Goal: Task Accomplishment & Management: Manage account settings

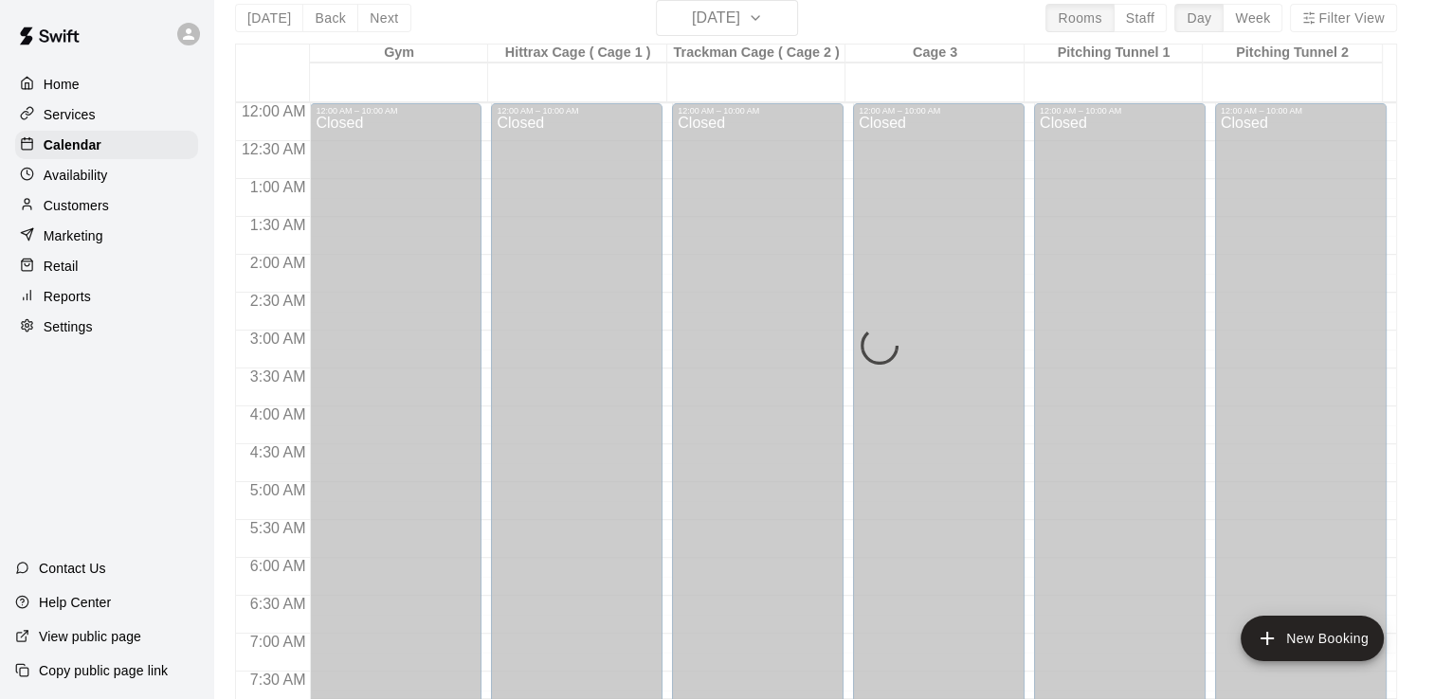
scroll to position [1223, 0]
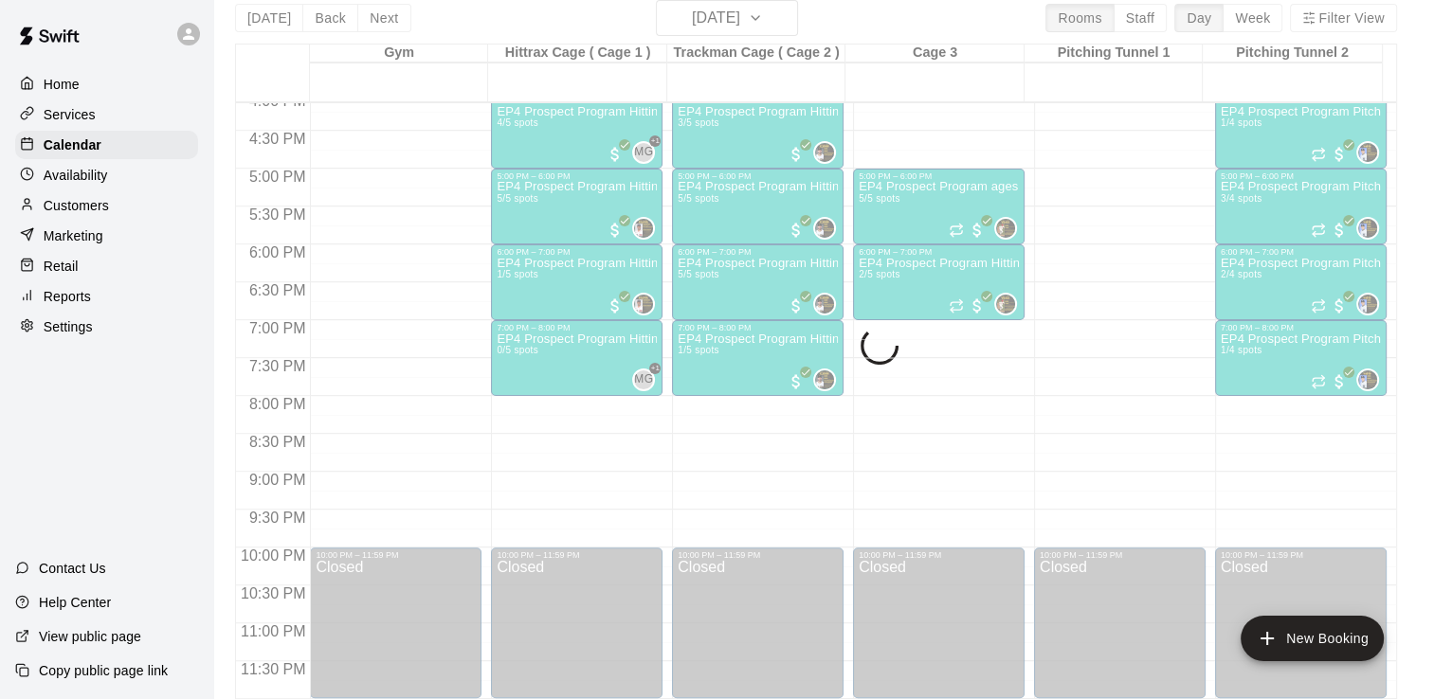
click at [794, 18] on div "Today Back Next Monday Sep 15 Rooms Staff Day Week Filter View Gym 15 Mon Hittr…" at bounding box center [816, 349] width 1162 height 699
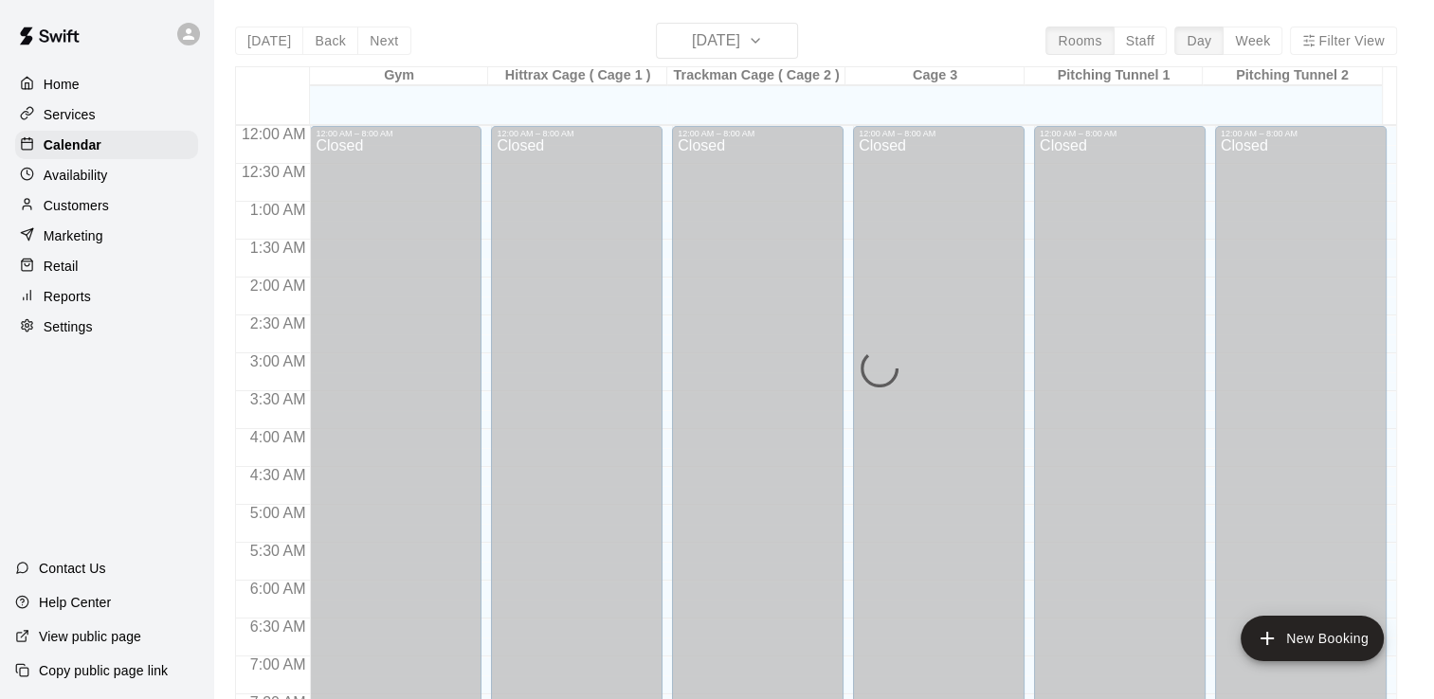
scroll to position [1165, 0]
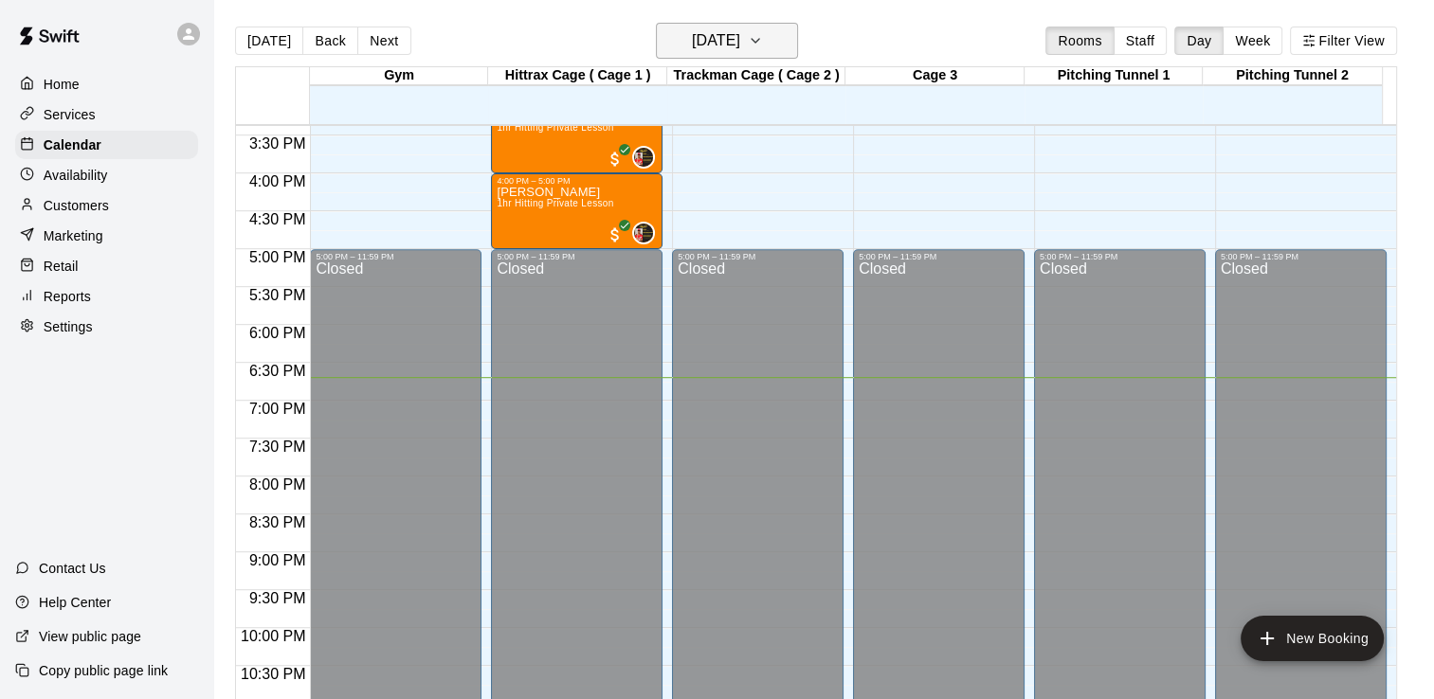
click at [763, 34] on icon "button" at bounding box center [755, 40] width 15 height 23
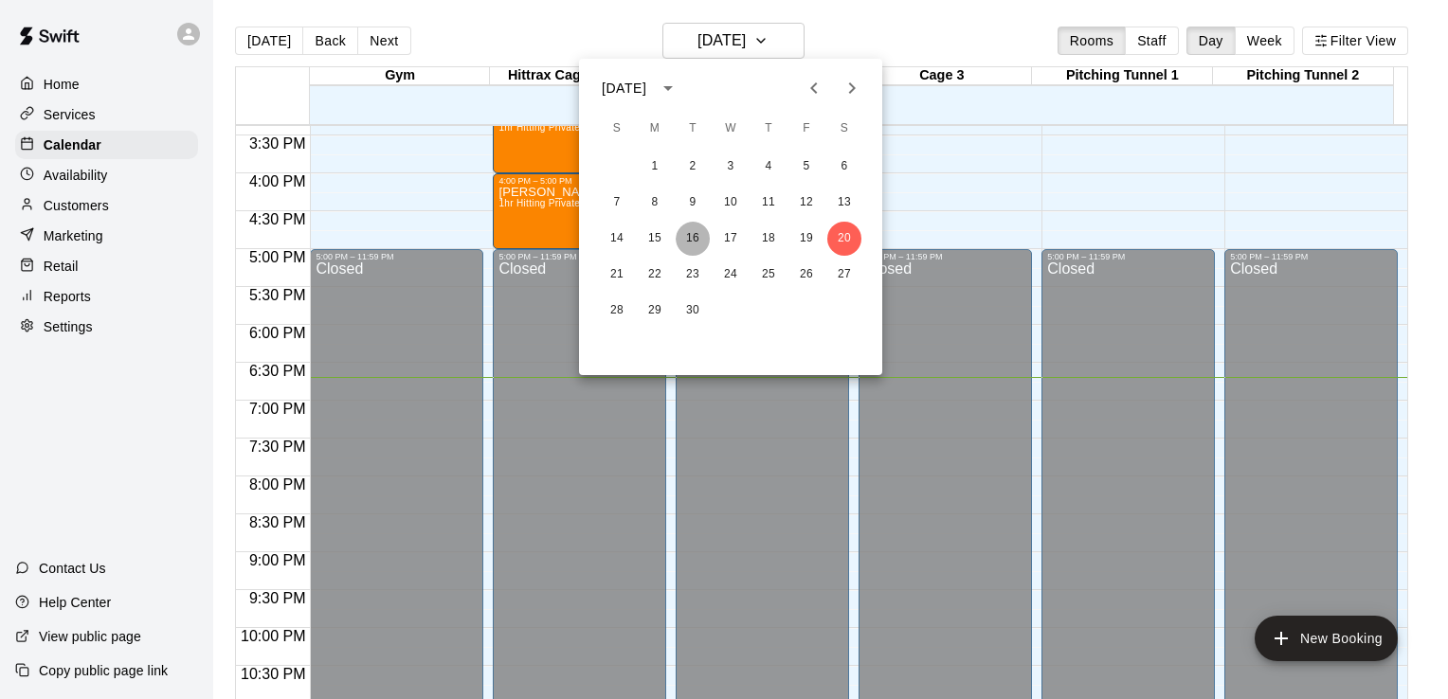
click at [697, 242] on button "16" at bounding box center [693, 239] width 34 height 34
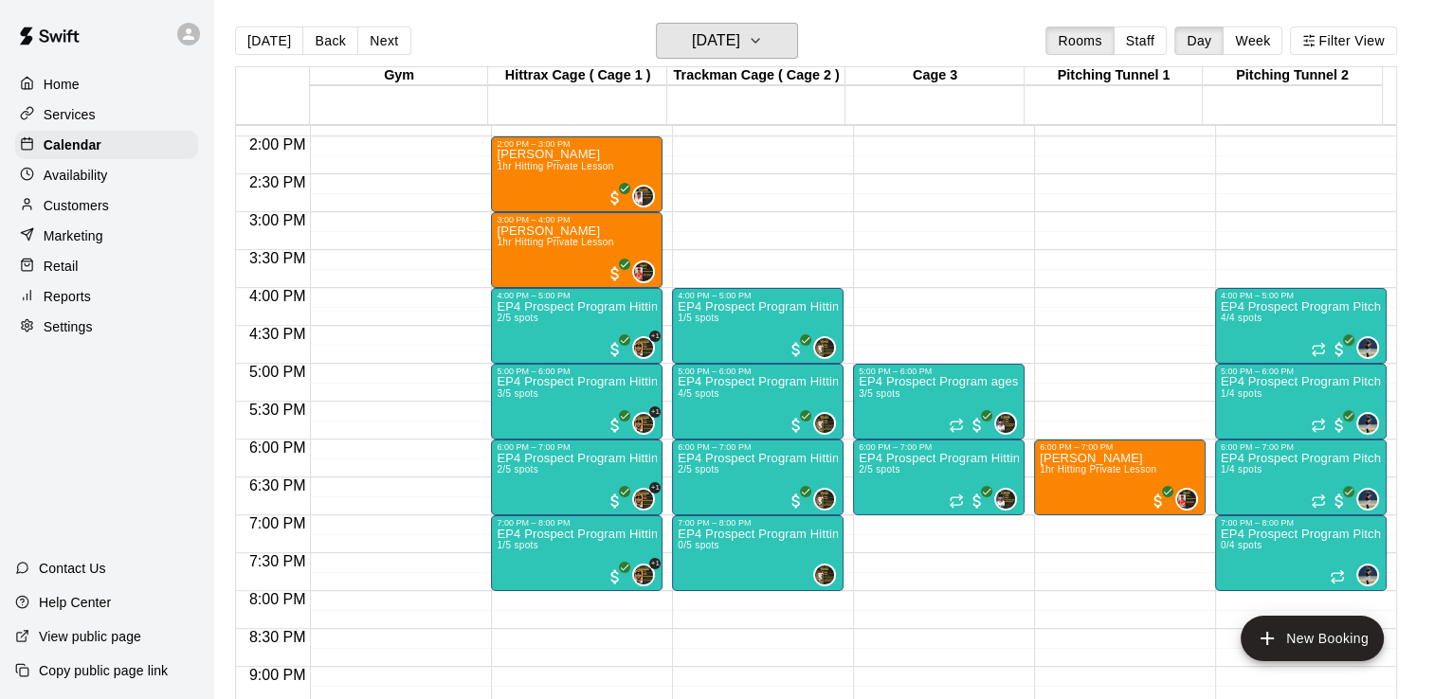
scroll to position [1014, 0]
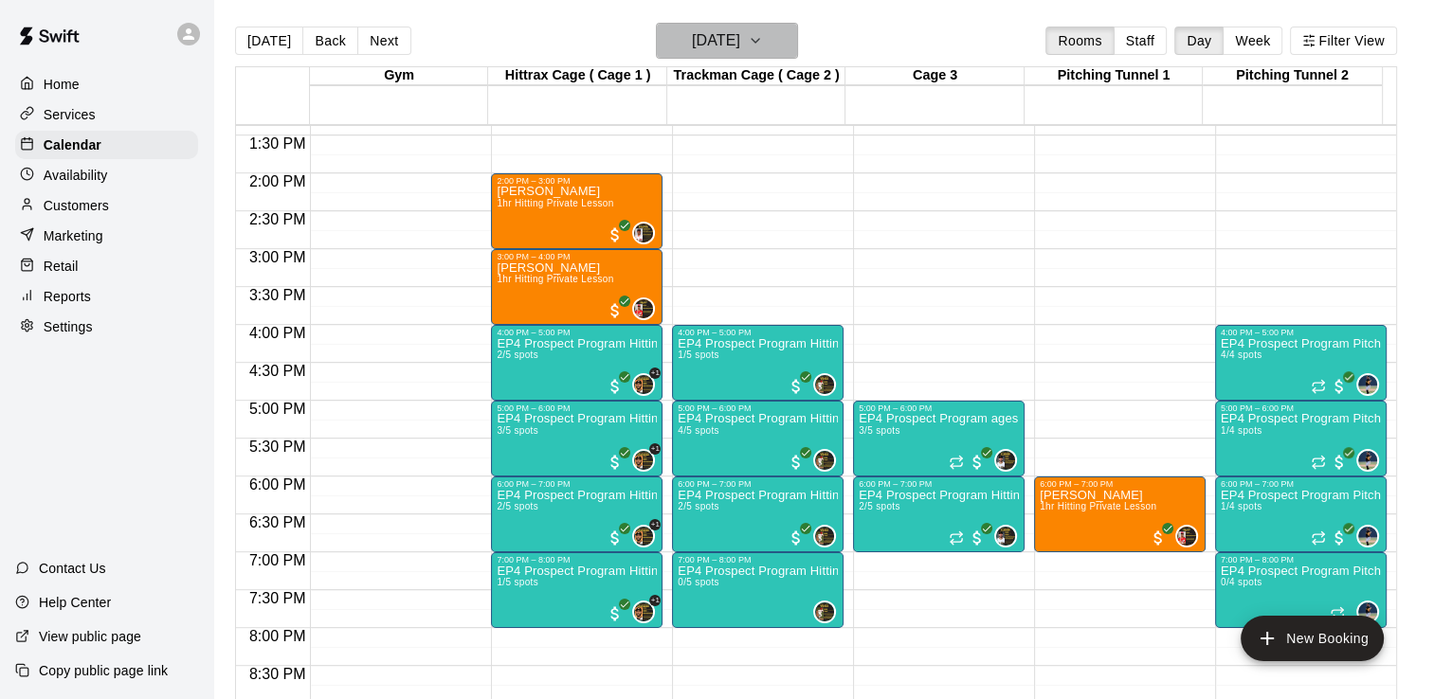
click at [763, 43] on icon "button" at bounding box center [755, 40] width 15 height 23
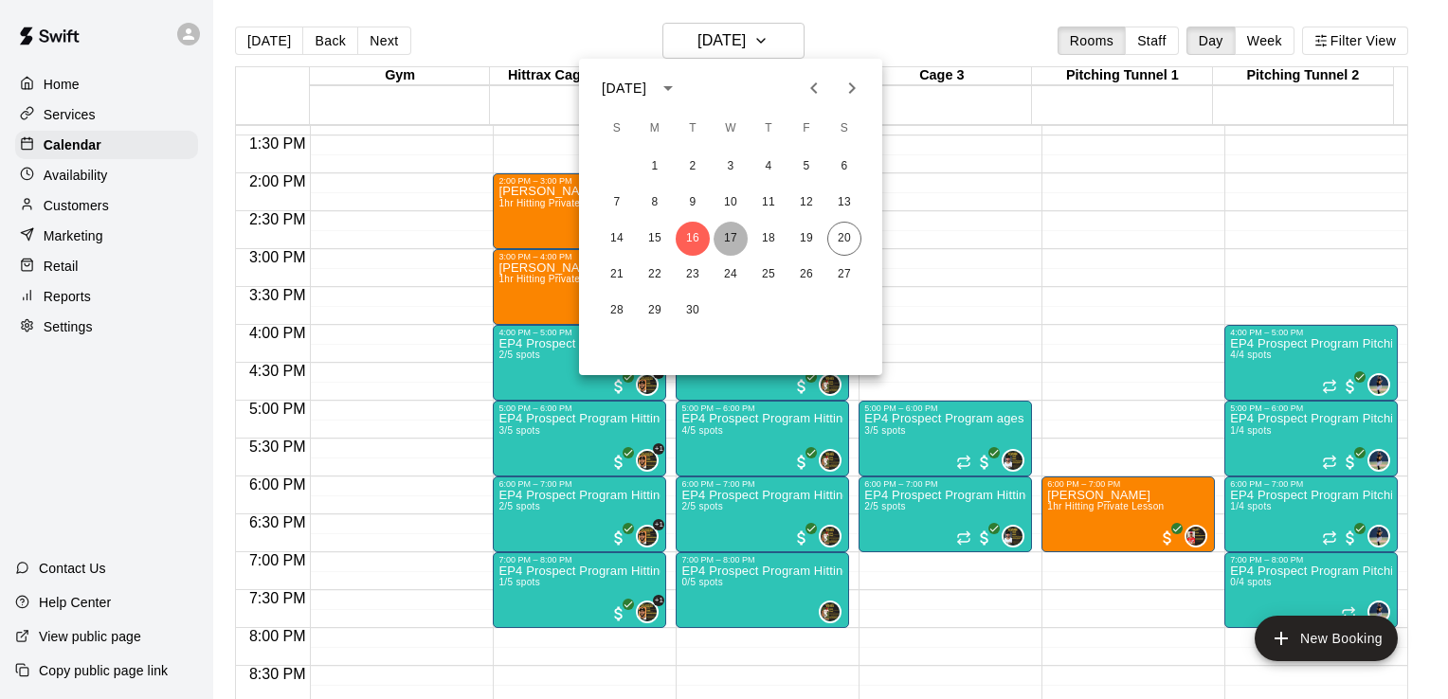
click at [735, 240] on button "17" at bounding box center [731, 239] width 34 height 34
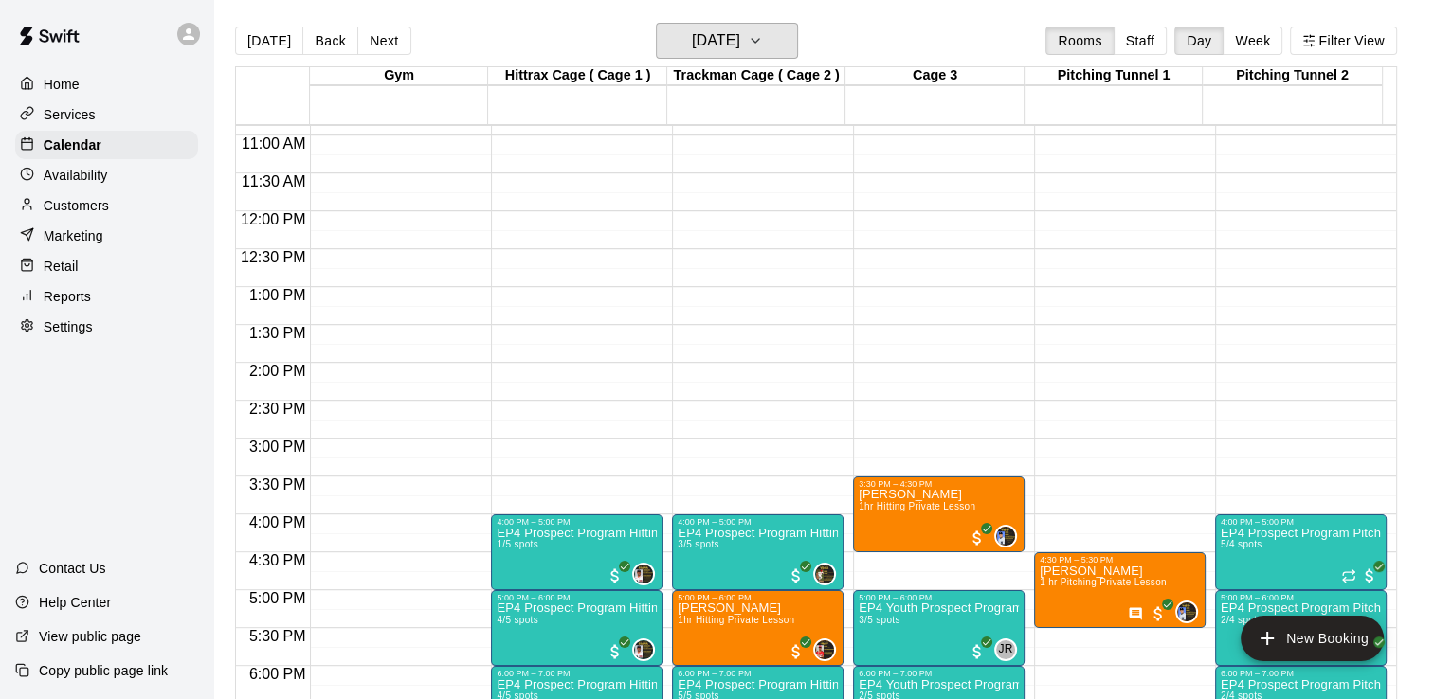
scroll to position [812, 0]
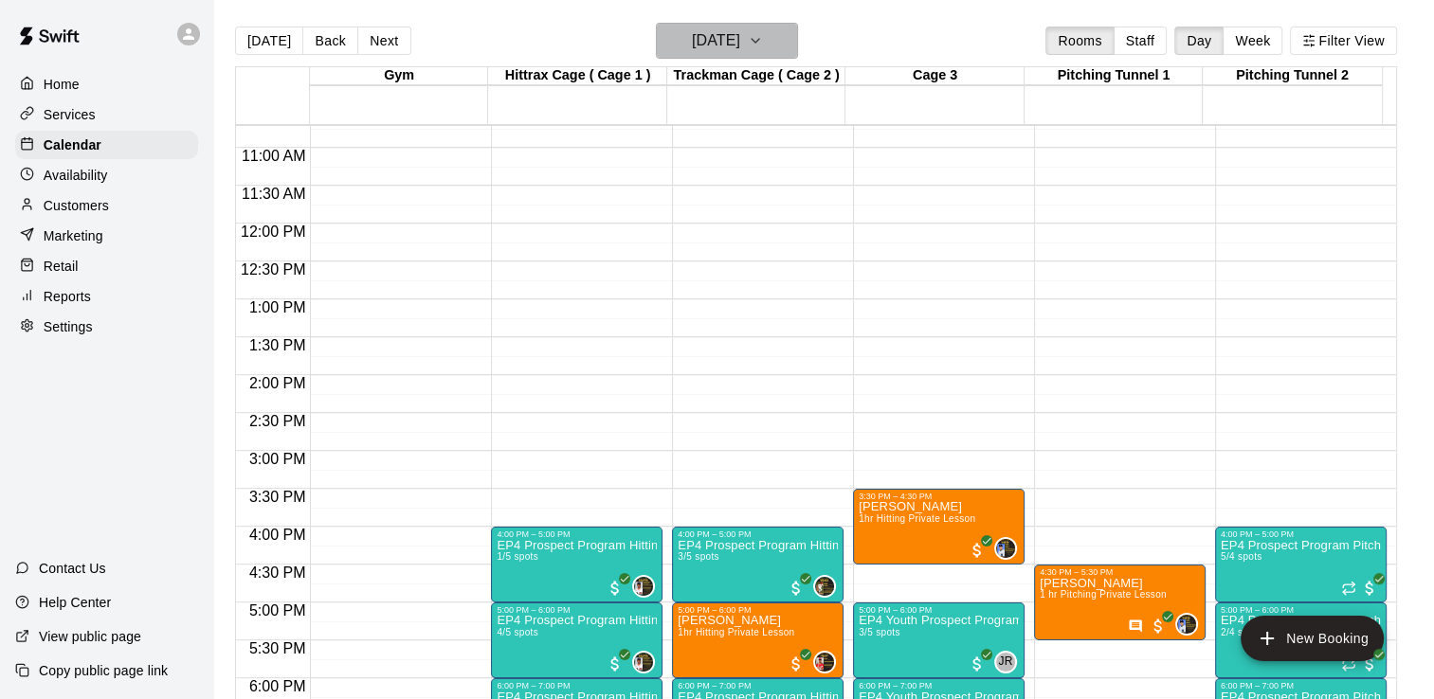
click at [763, 34] on icon "button" at bounding box center [755, 40] width 15 height 23
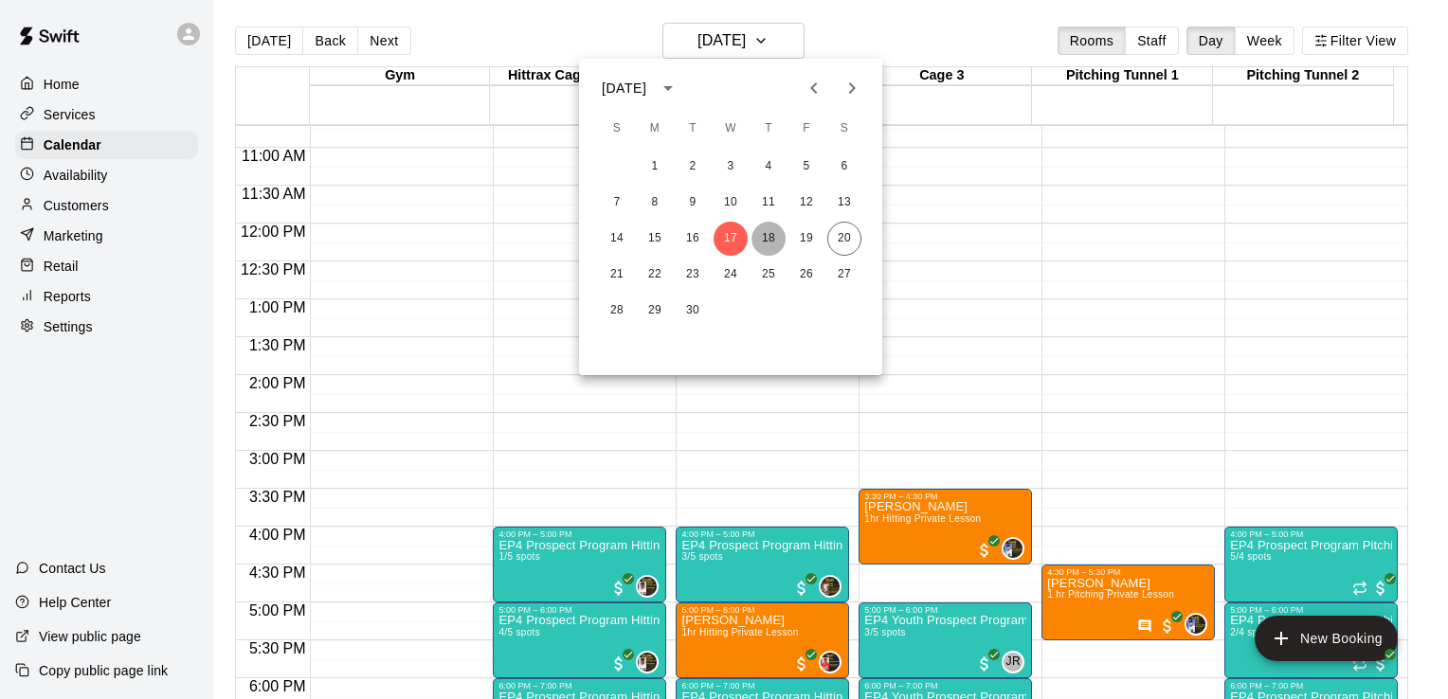
click at [767, 242] on button "18" at bounding box center [768, 239] width 34 height 34
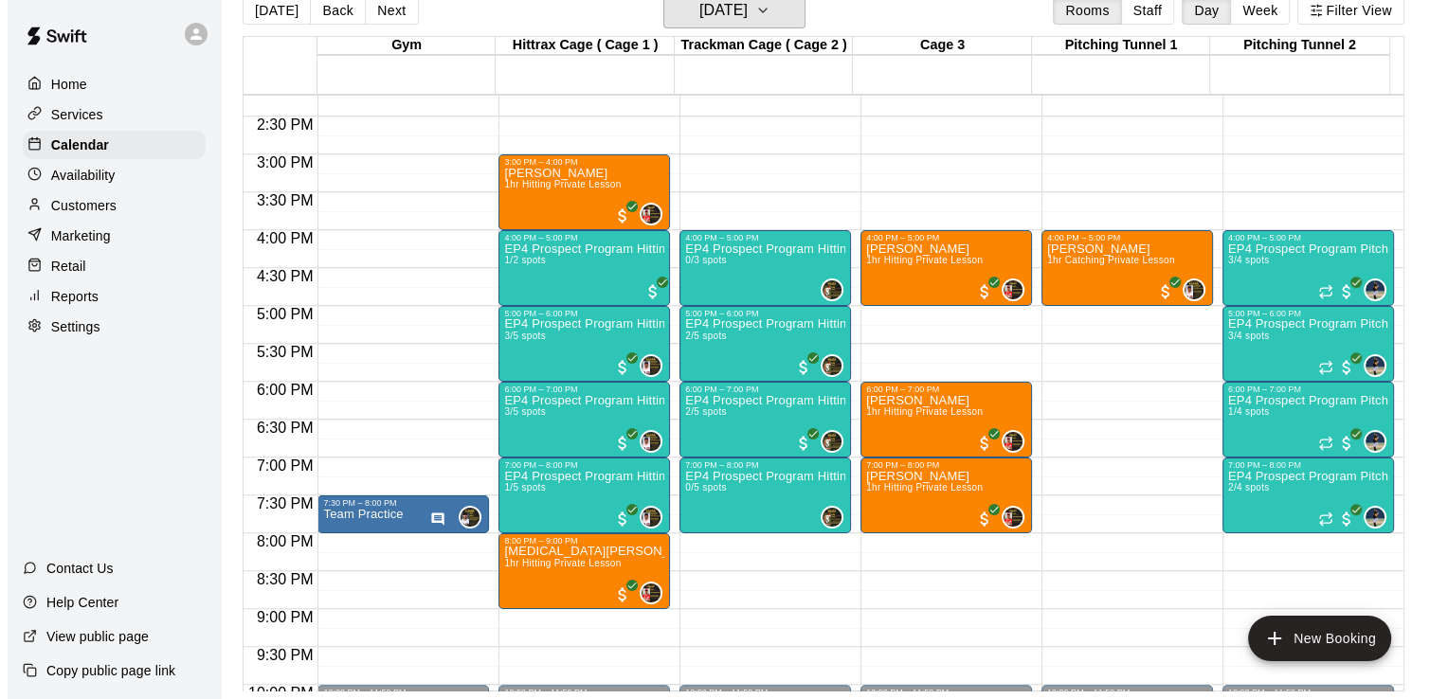
scroll to position [1115, 0]
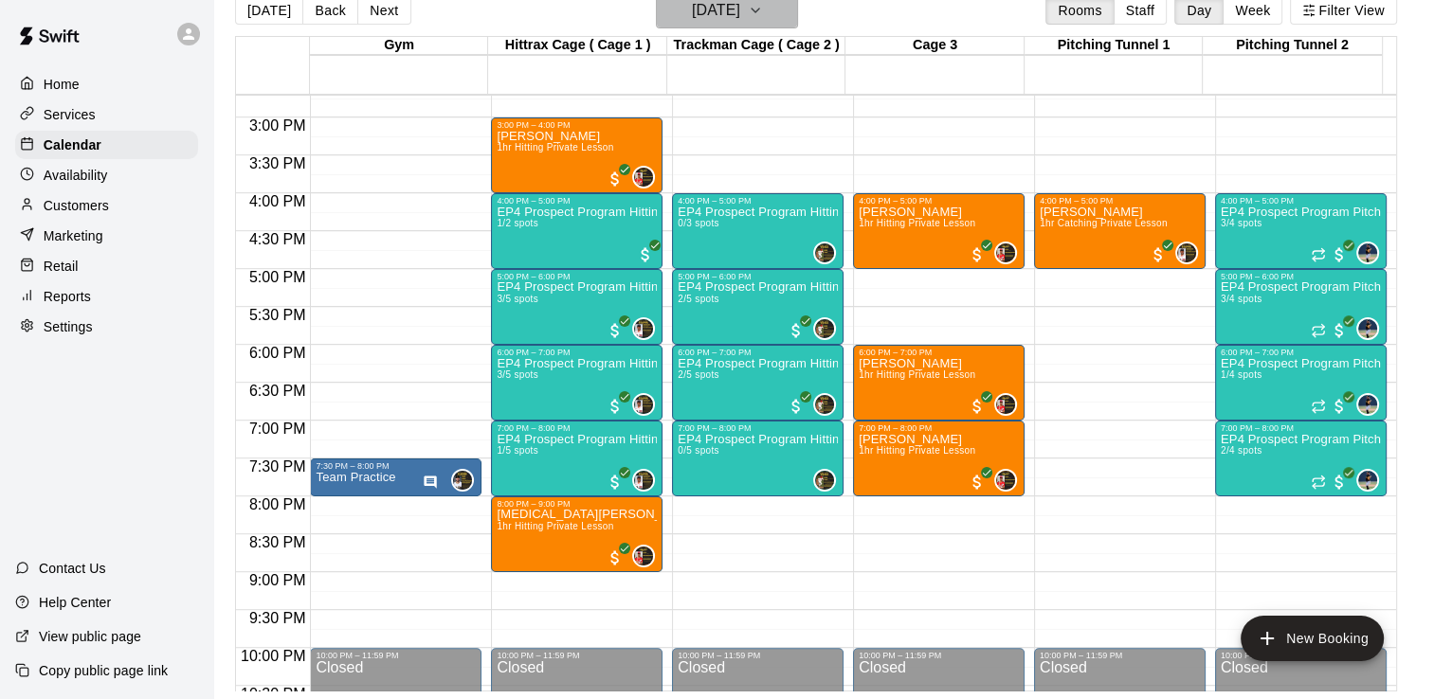
click at [763, 9] on icon "button" at bounding box center [755, 10] width 15 height 23
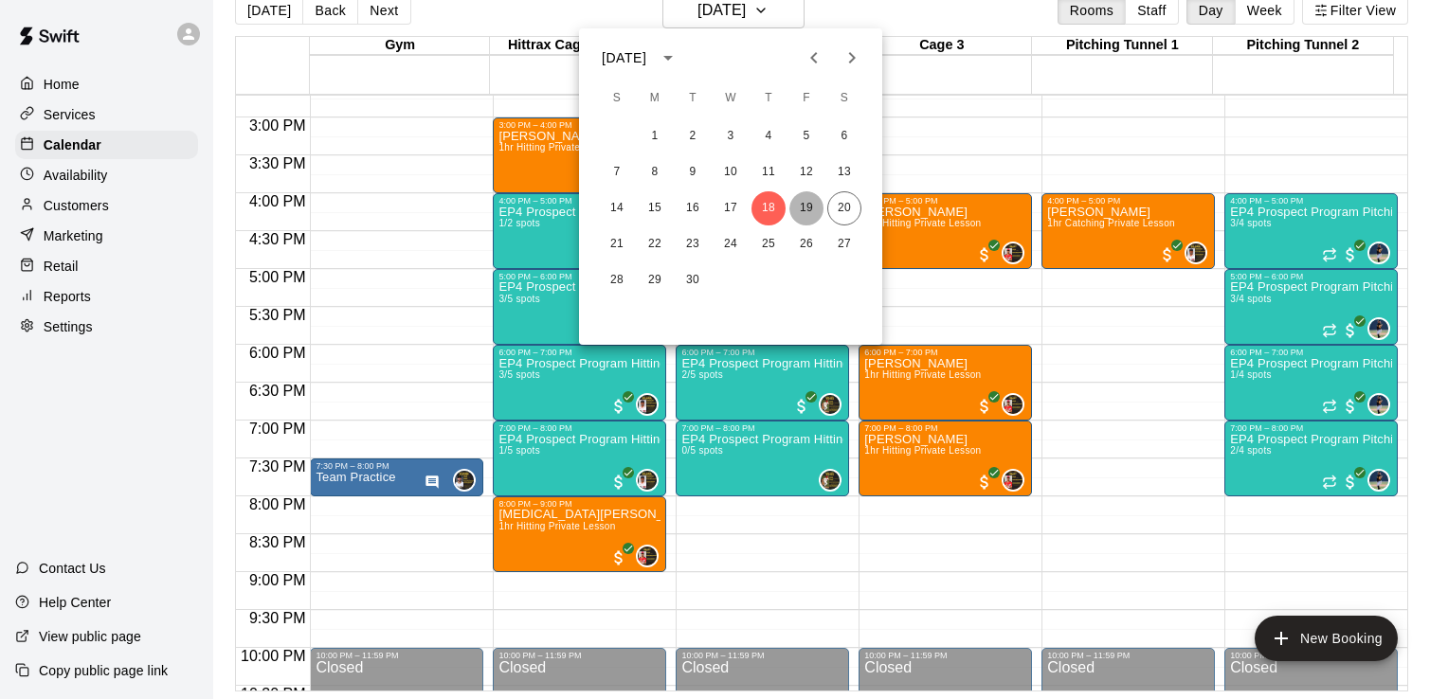
click at [805, 210] on button "19" at bounding box center [806, 208] width 34 height 34
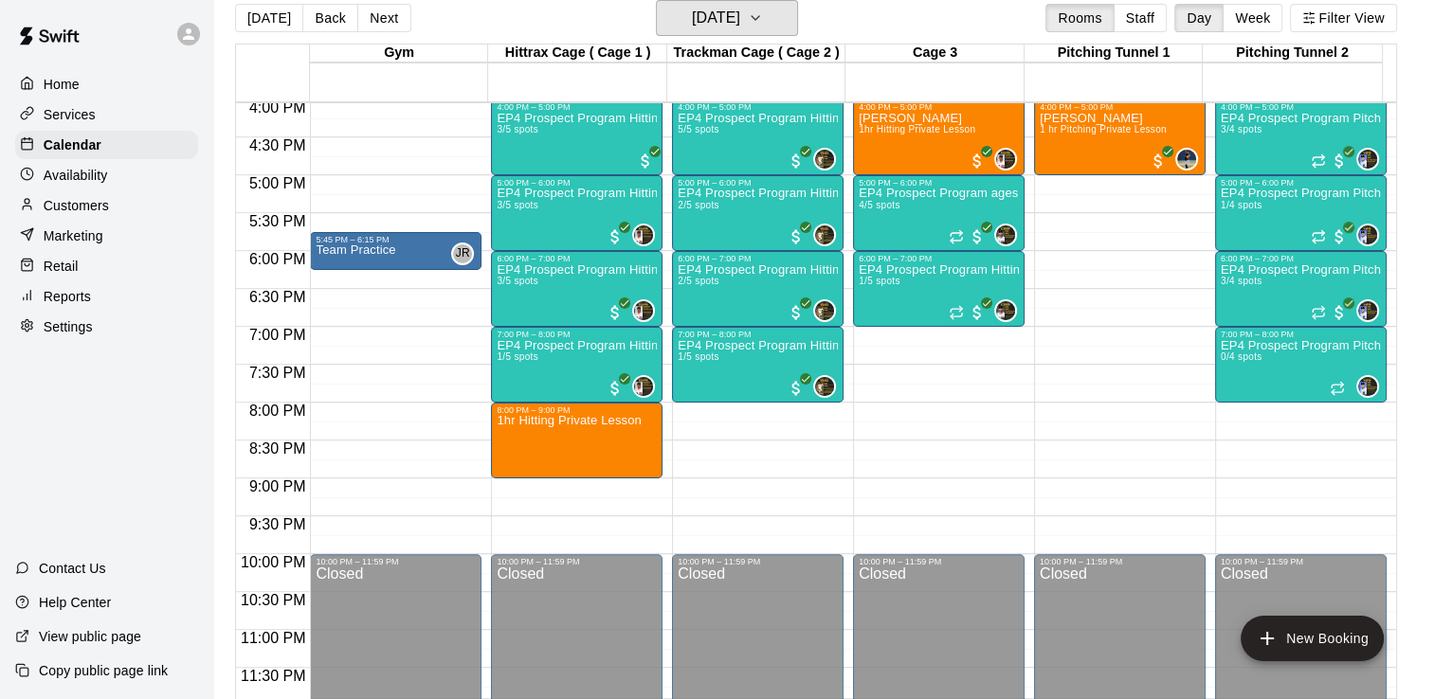
scroll to position [1223, 0]
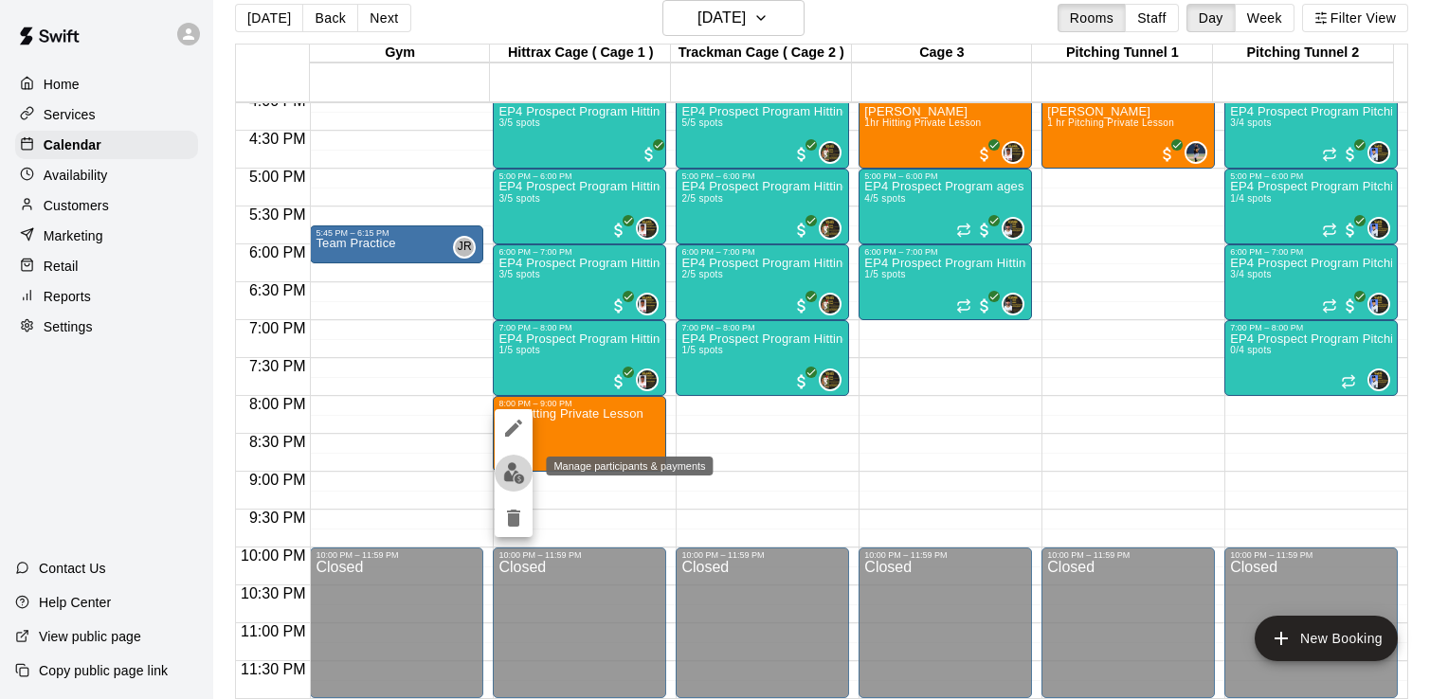
click at [516, 464] on img "edit" at bounding box center [514, 473] width 22 height 22
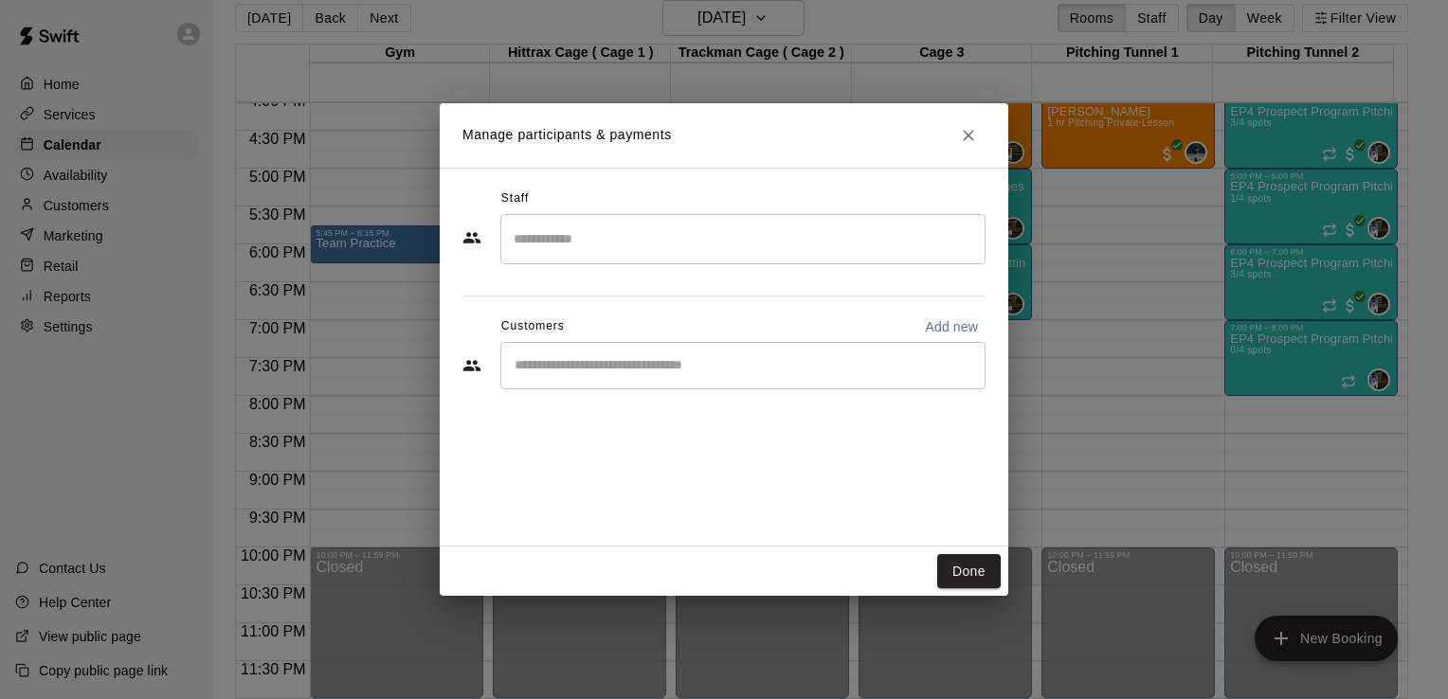
click at [577, 244] on input "Search staff" at bounding box center [743, 239] width 468 height 33
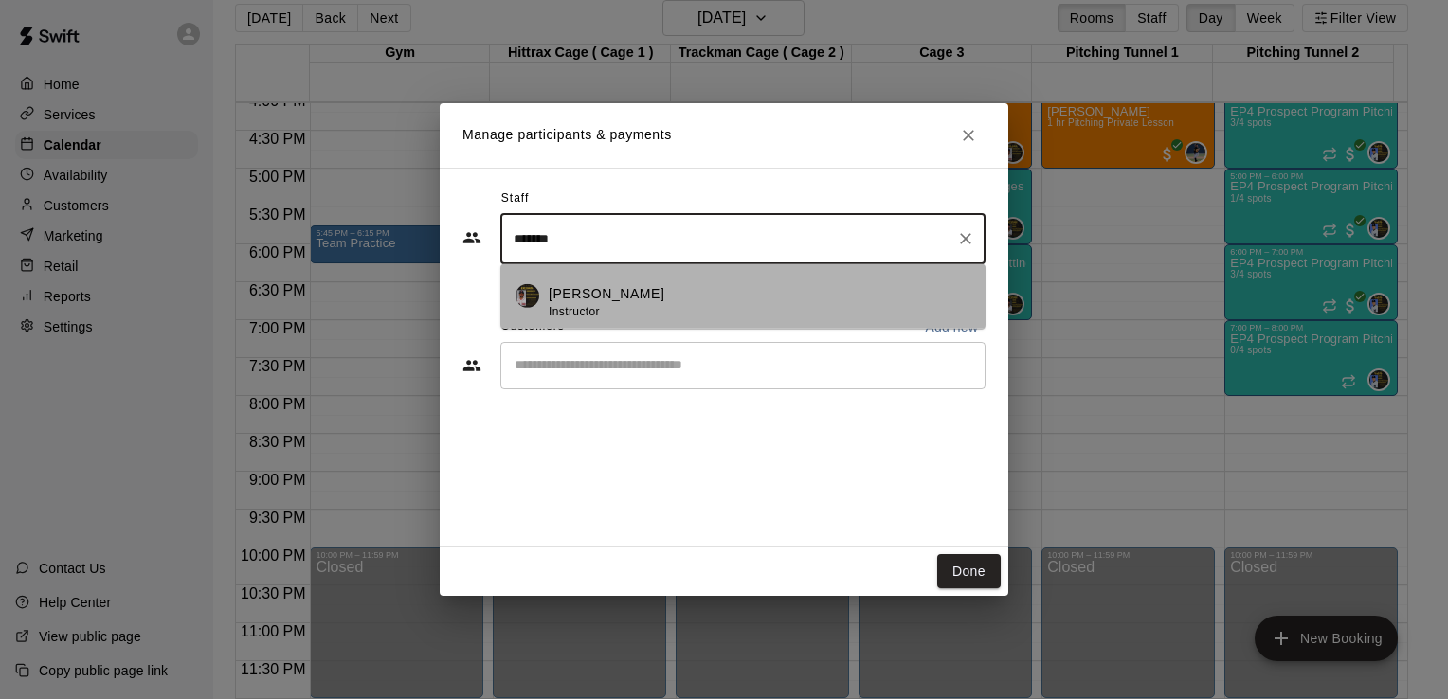
click at [653, 284] on div "[PERSON_NAME] Instructor" at bounding box center [760, 302] width 422 height 37
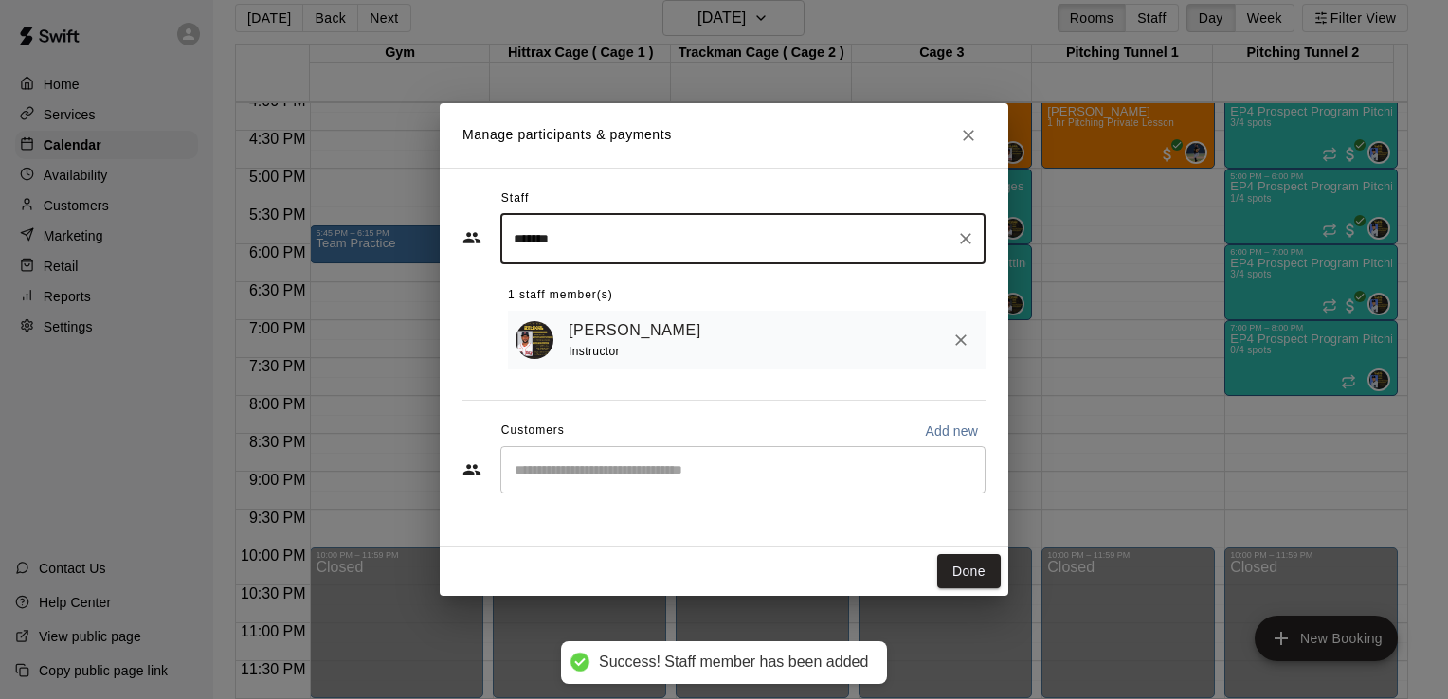
type input "*******"
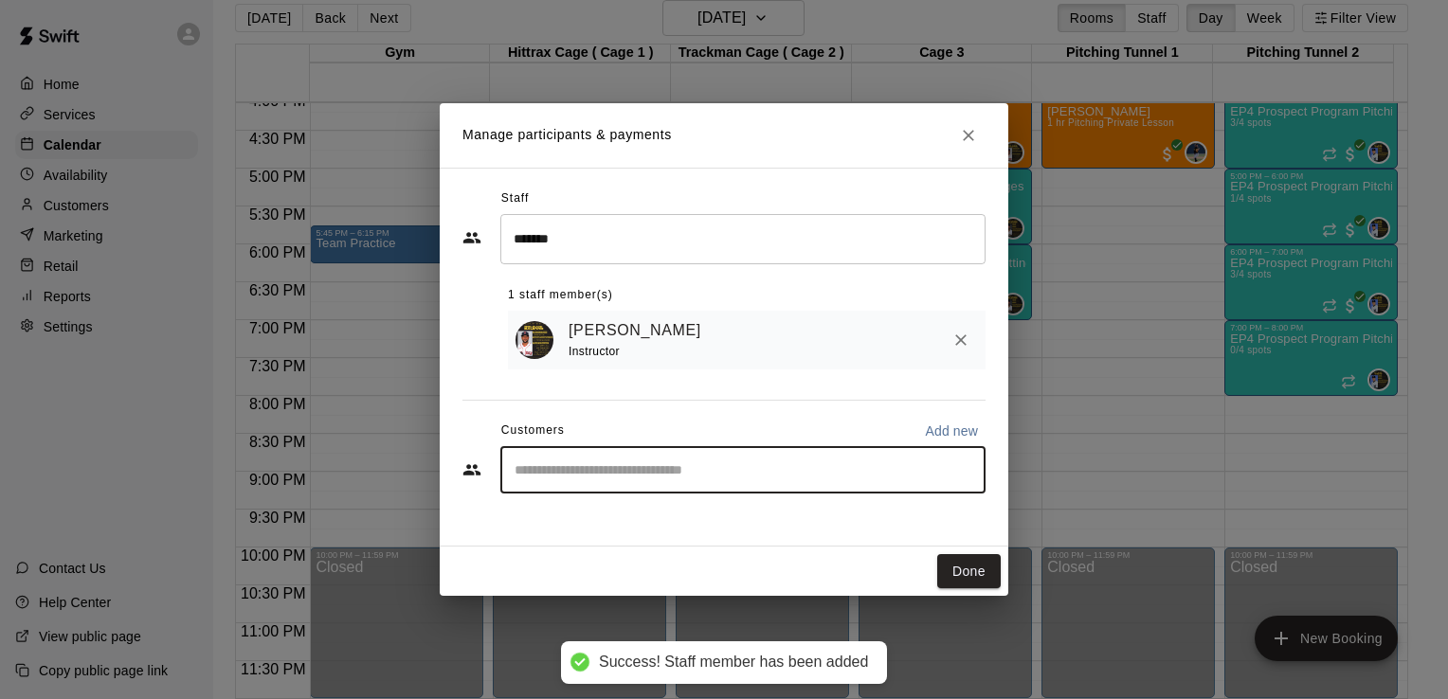
click at [693, 462] on input "Start typing to search customers..." at bounding box center [743, 470] width 468 height 19
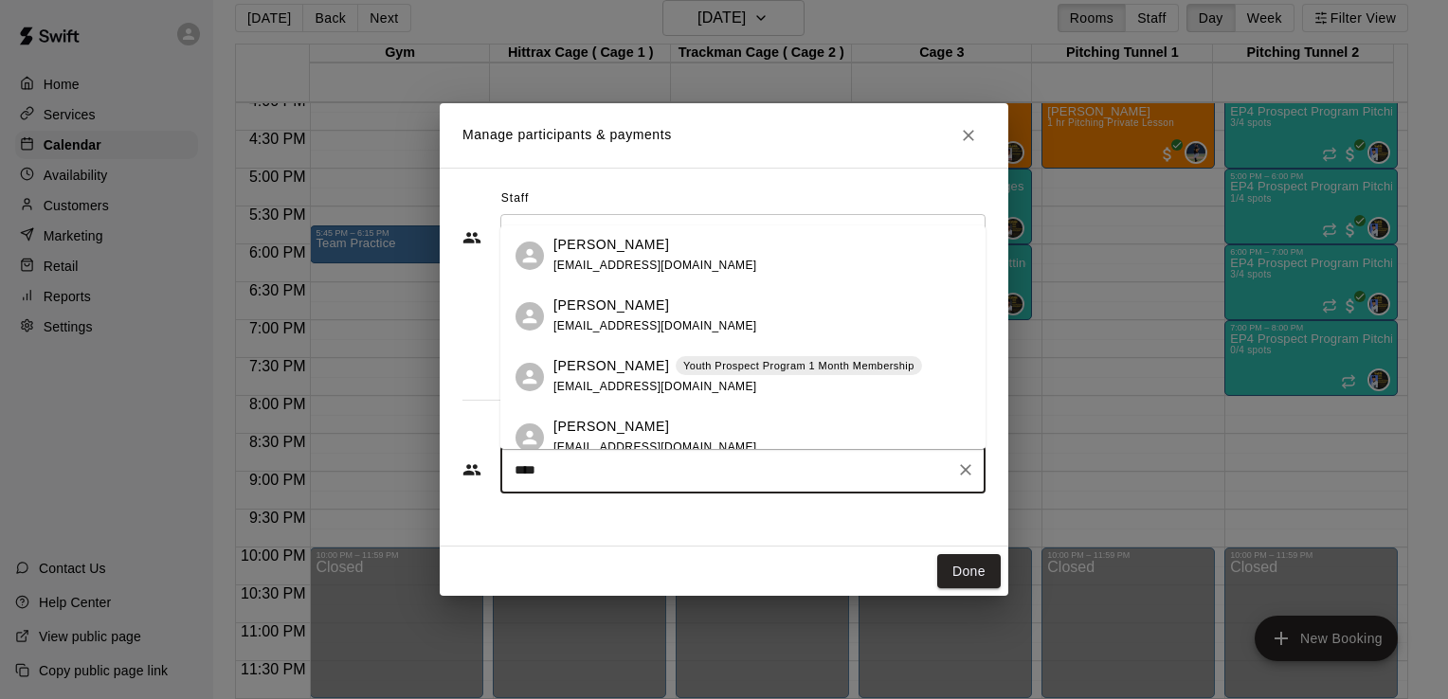
type input "*****"
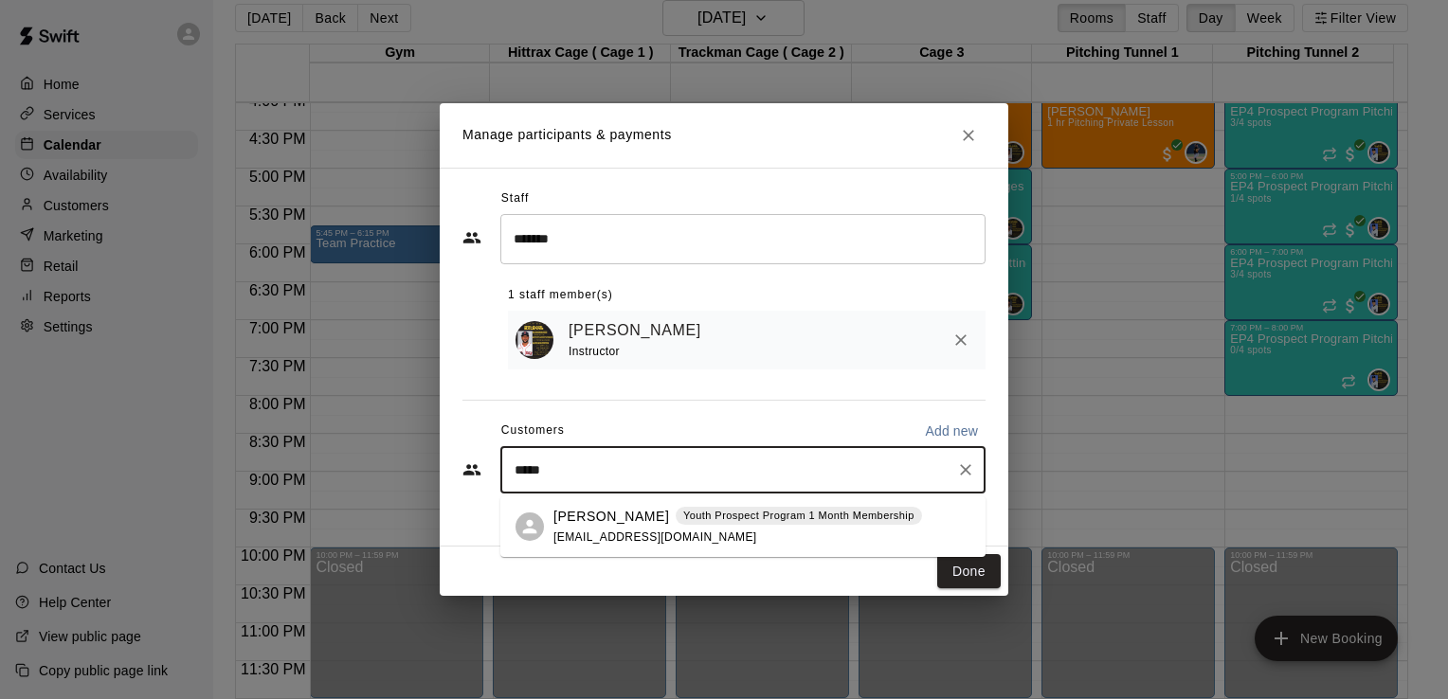
click at [634, 536] on span "[EMAIL_ADDRESS][DOMAIN_NAME]" at bounding box center [655, 537] width 204 height 13
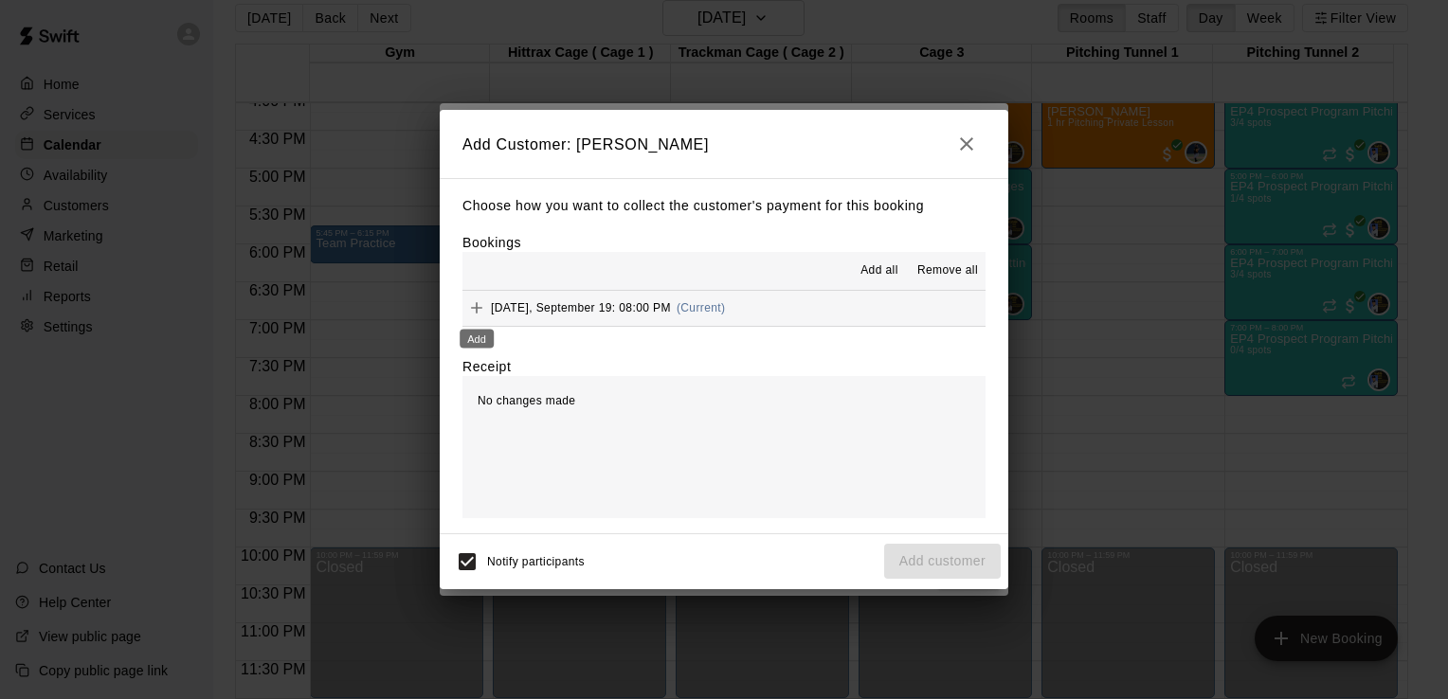
click at [473, 312] on icon "Add" at bounding box center [476, 307] width 19 height 19
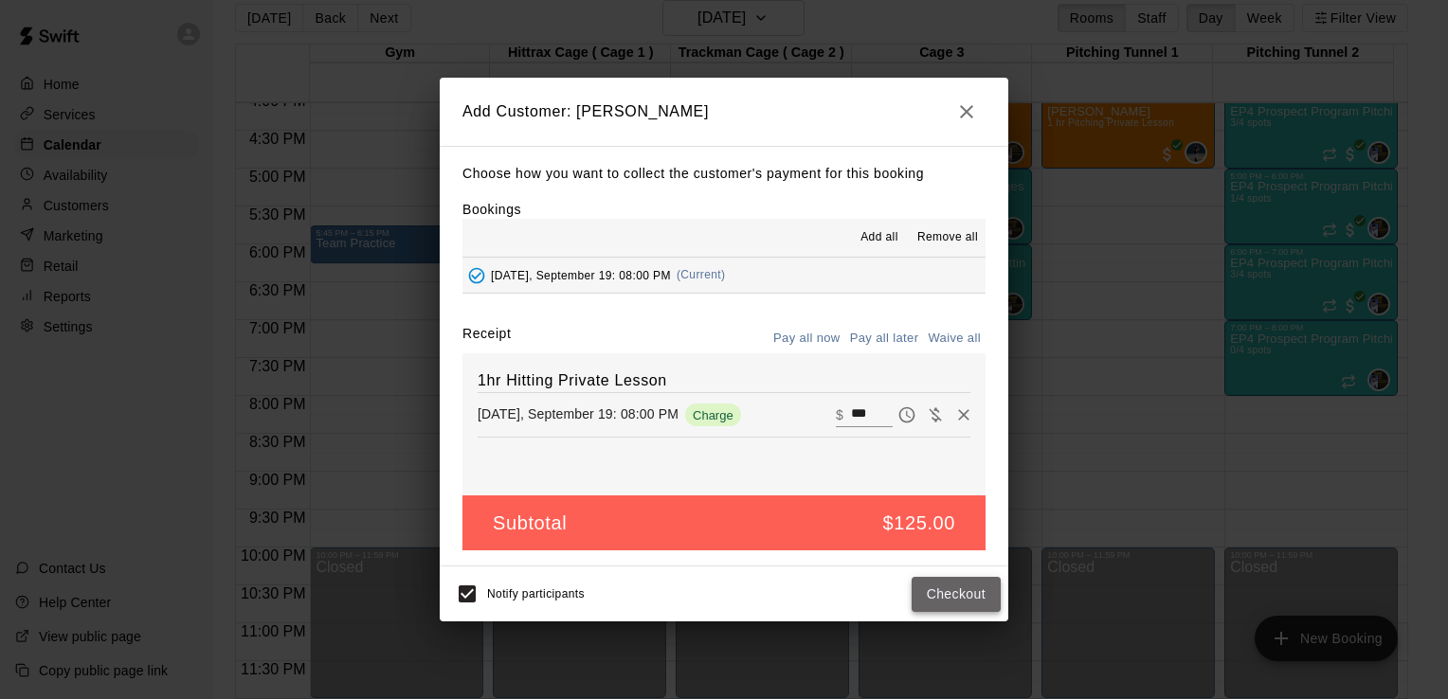
click at [955, 586] on button "Checkout" at bounding box center [956, 594] width 89 height 35
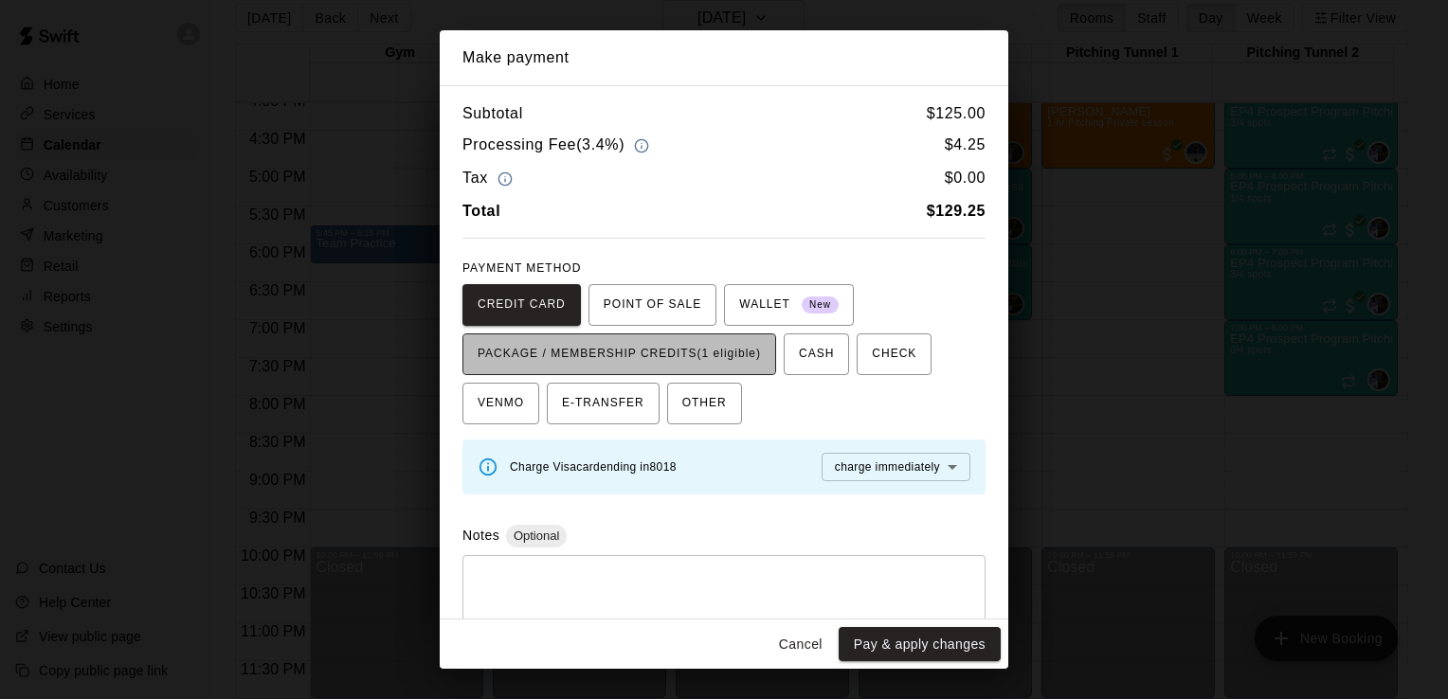
click at [695, 363] on span "PACKAGE / MEMBERSHIP CREDITS (1 eligible)" at bounding box center [619, 354] width 283 height 30
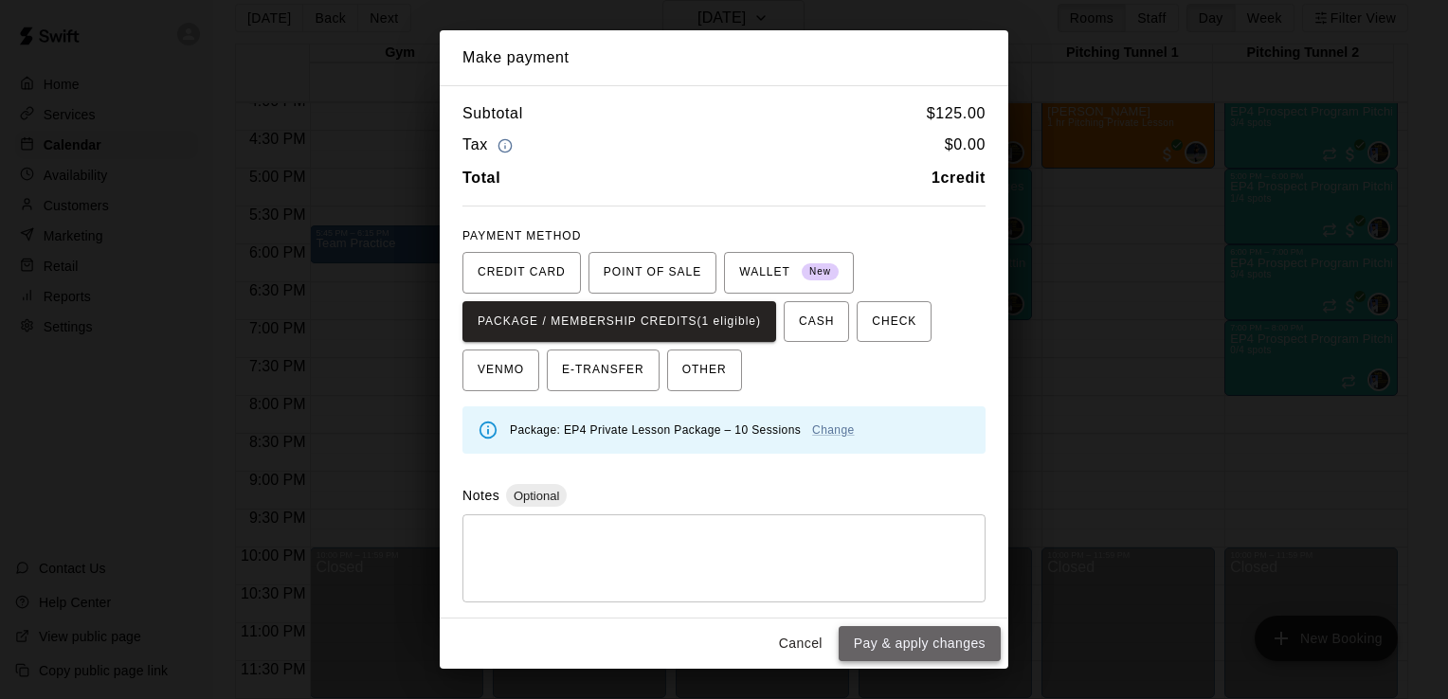
click at [939, 642] on button "Pay & apply changes" at bounding box center [920, 643] width 162 height 35
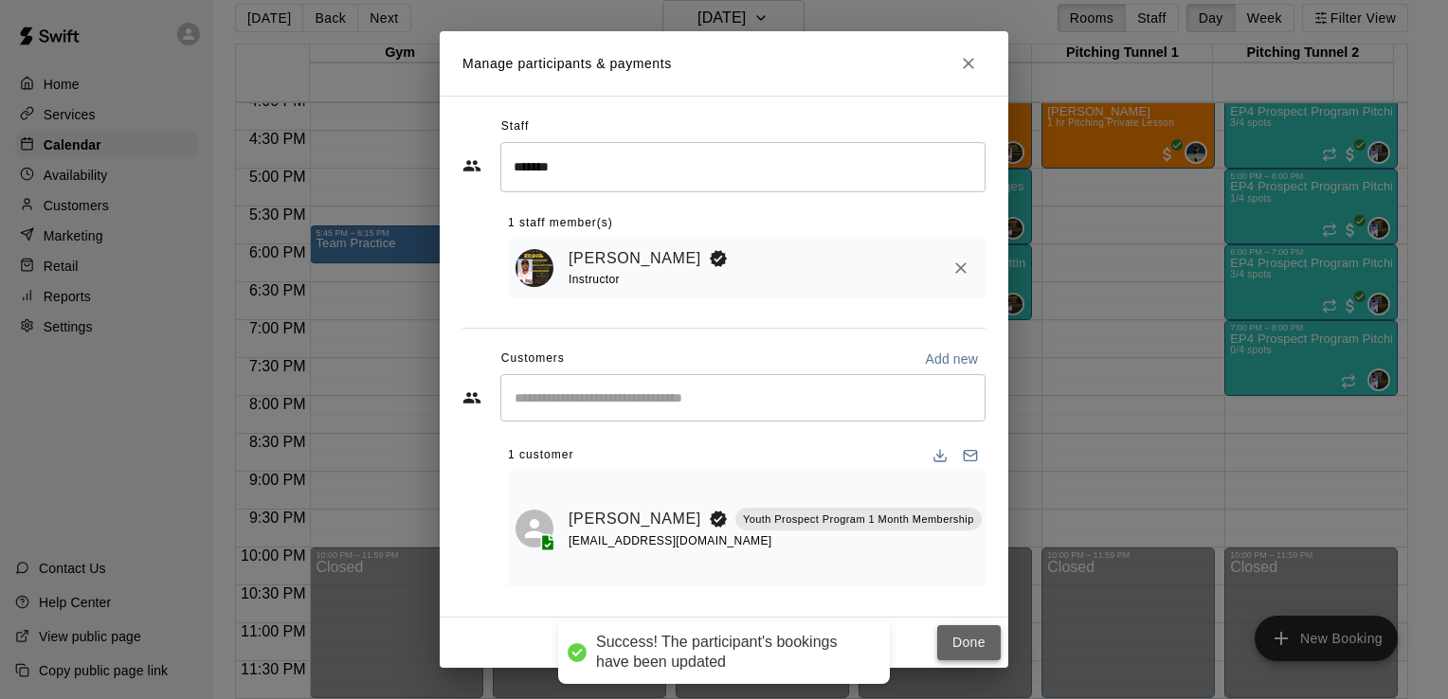
click at [965, 648] on button "Done" at bounding box center [968, 642] width 63 height 35
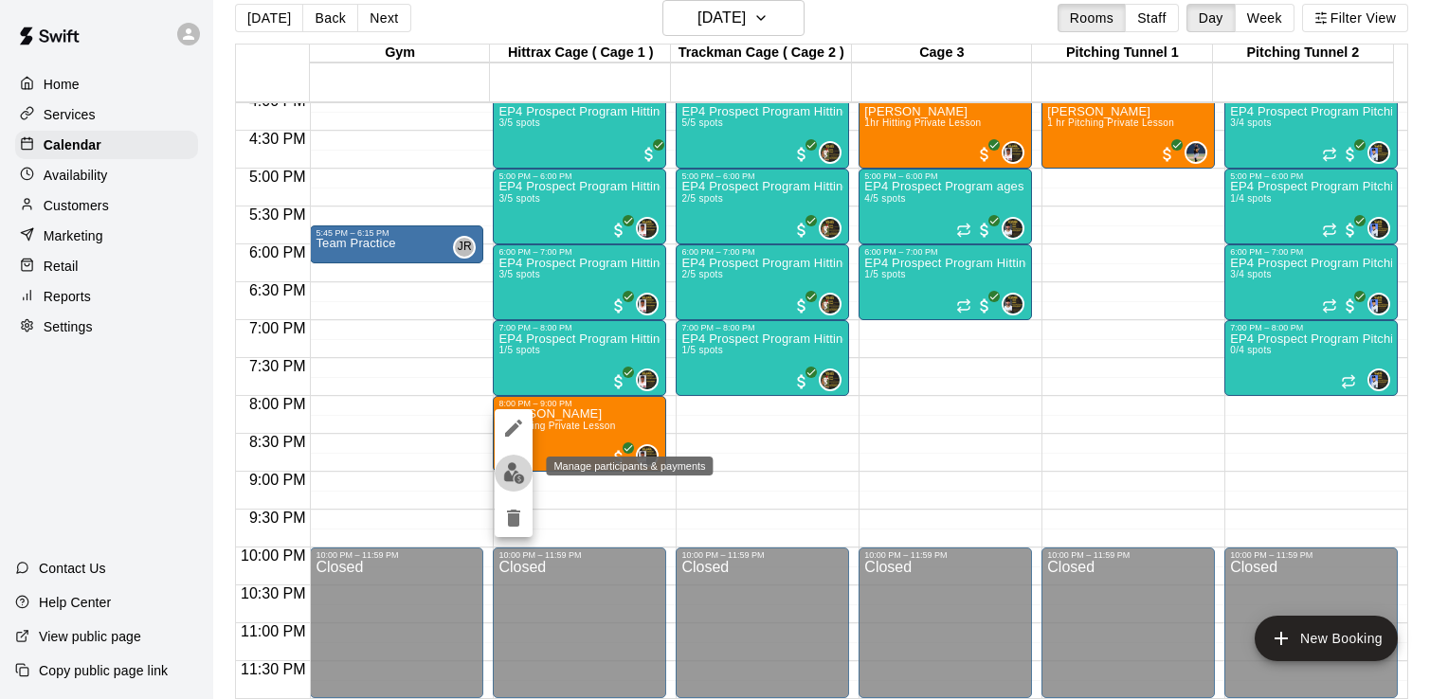
click at [511, 477] on img "edit" at bounding box center [514, 473] width 22 height 22
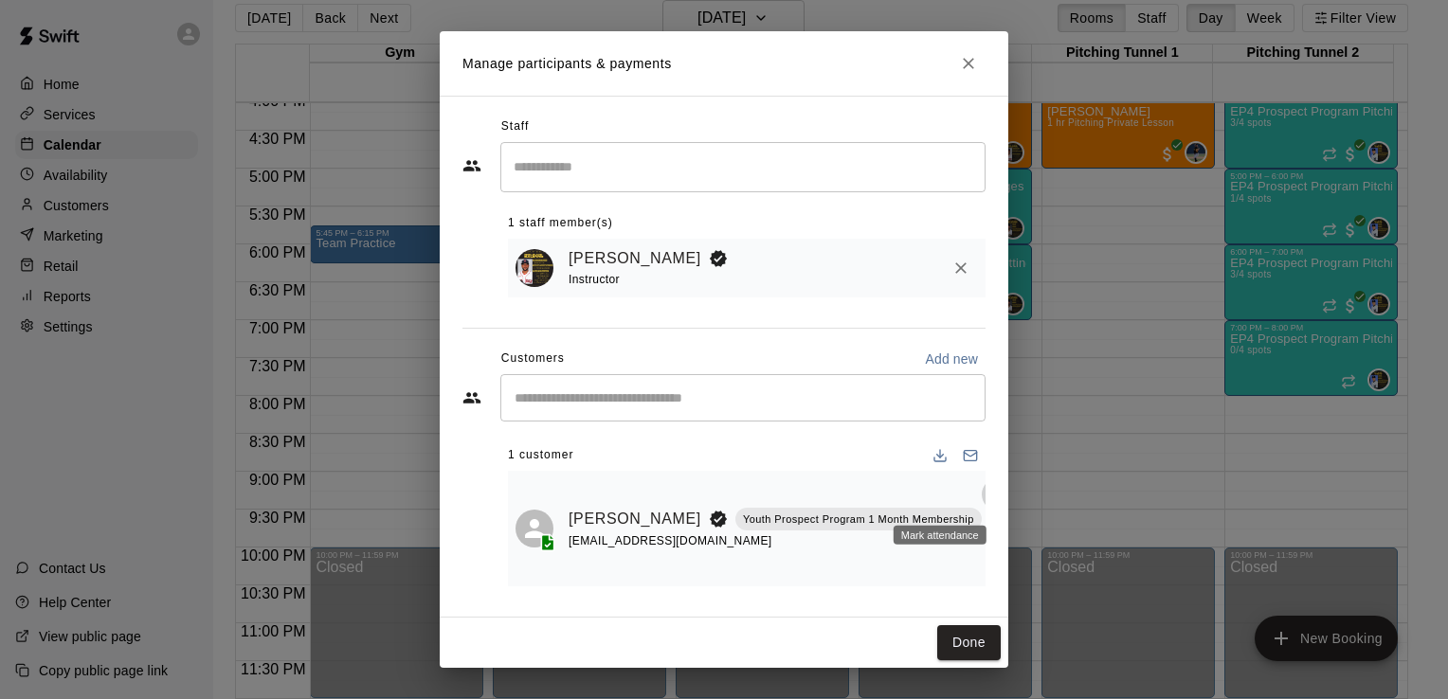
click at [989, 498] on icon "Mark attendance" at bounding box center [997, 494] width 17 height 17
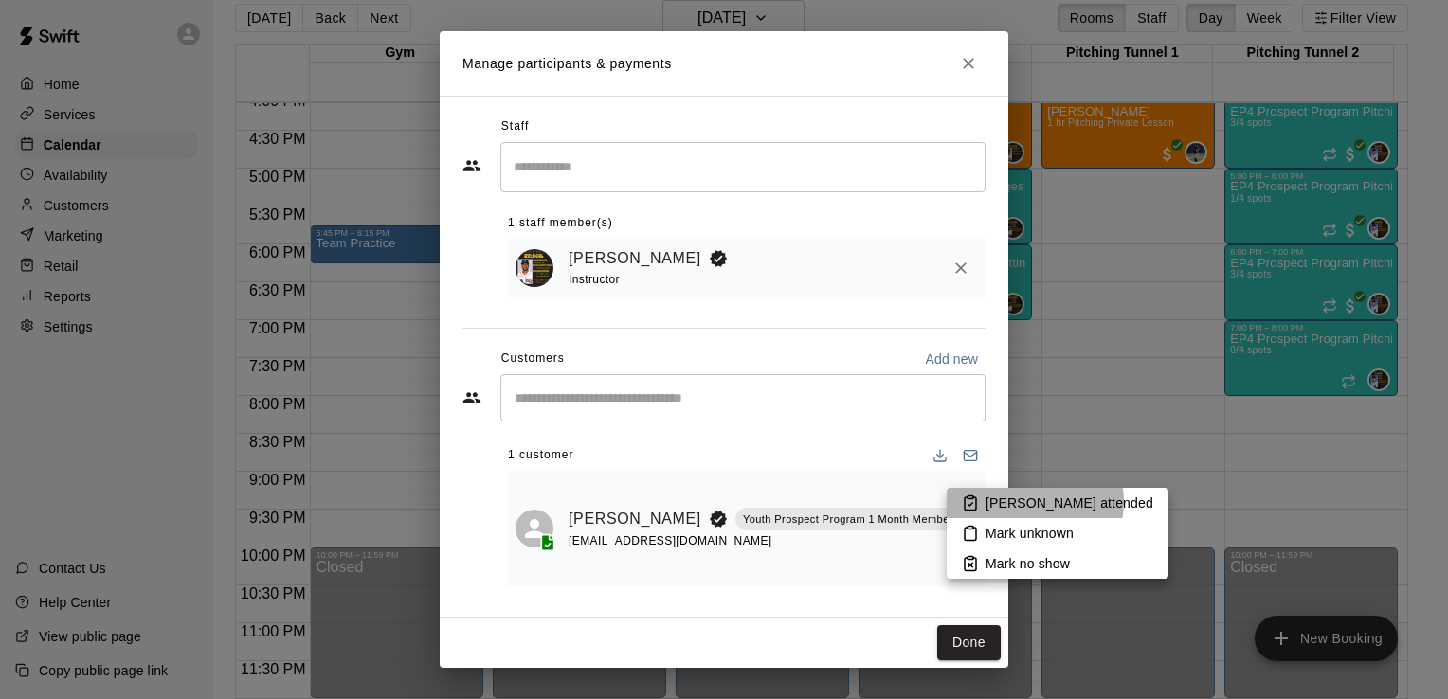
click at [1034, 502] on p "[PERSON_NAME] attended" at bounding box center [1069, 503] width 168 height 19
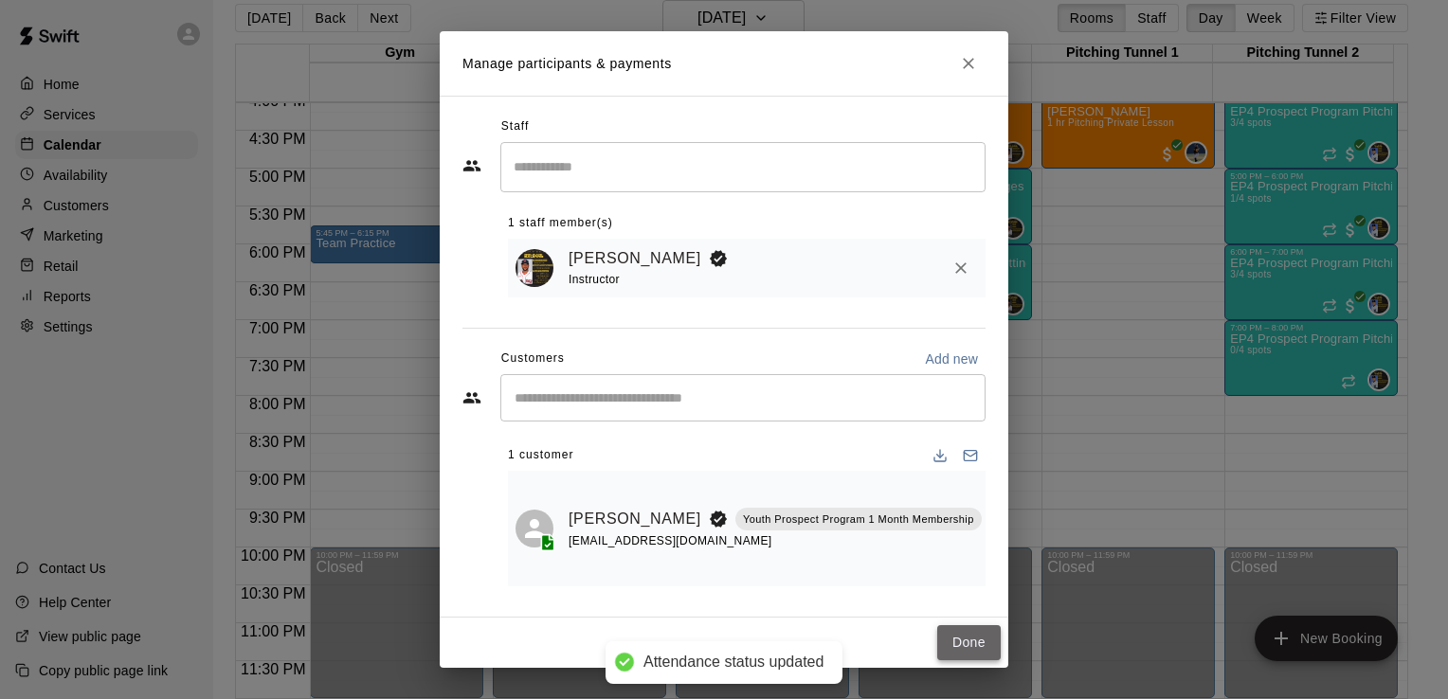
click at [970, 650] on button "Done" at bounding box center [968, 642] width 63 height 35
